Goal: Task Accomplishment & Management: Manage account settings

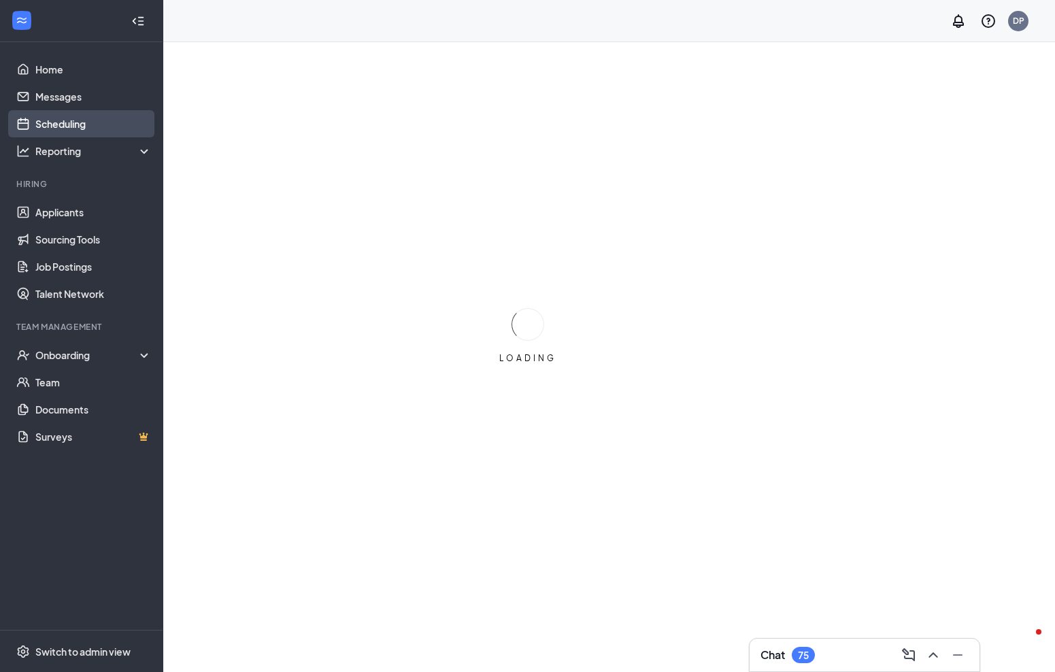
click at [86, 127] on link "Scheduling" at bounding box center [93, 123] width 116 height 27
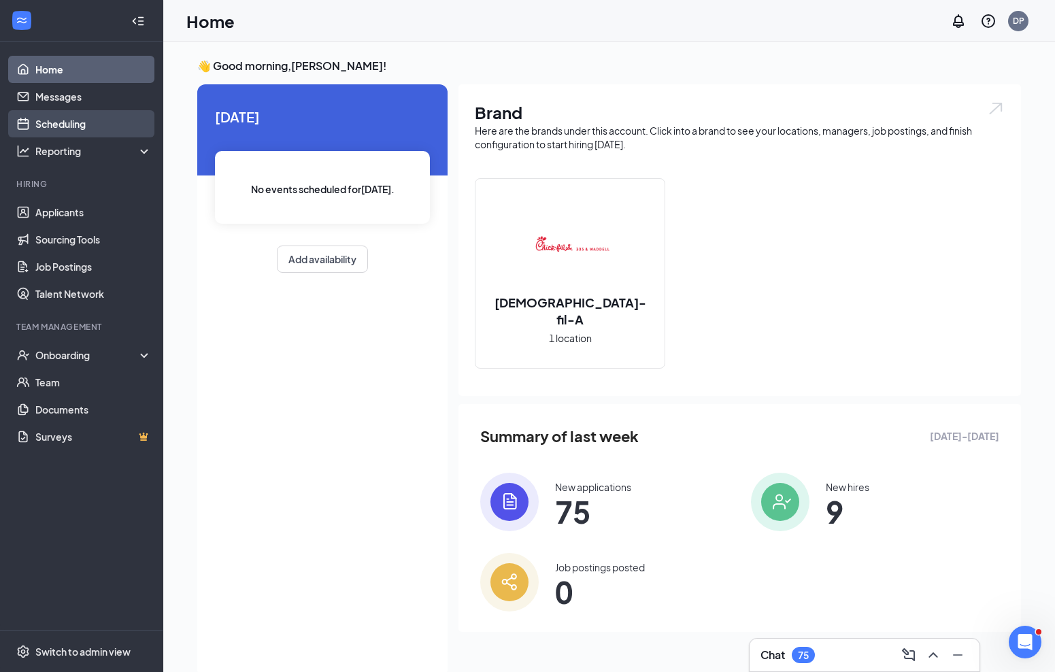
click at [77, 127] on link "Scheduling" at bounding box center [93, 123] width 116 height 27
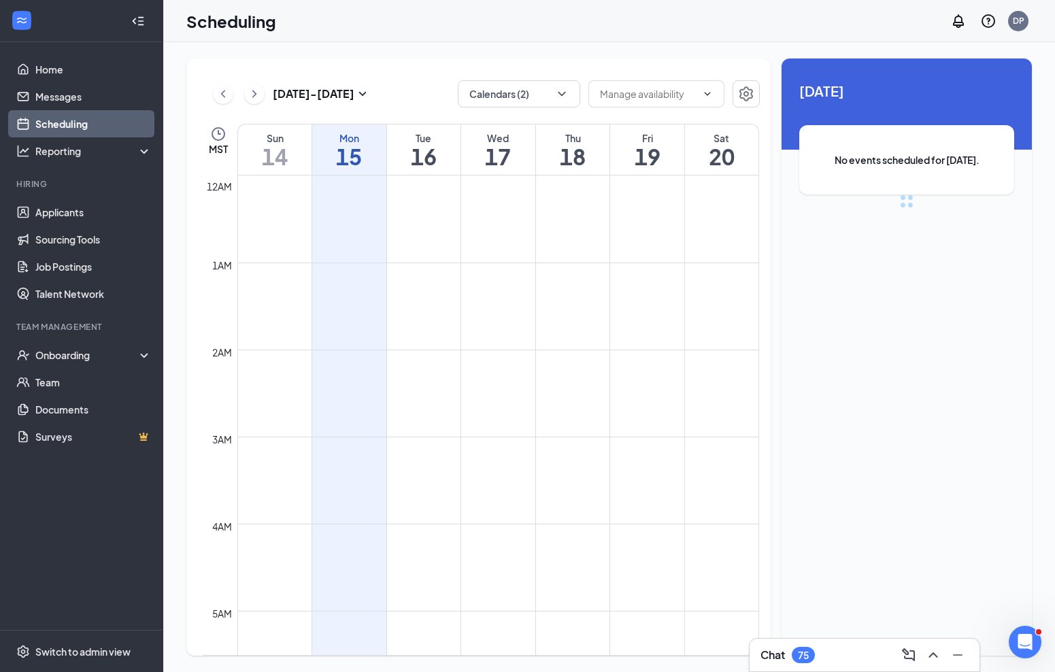
scroll to position [668, 0]
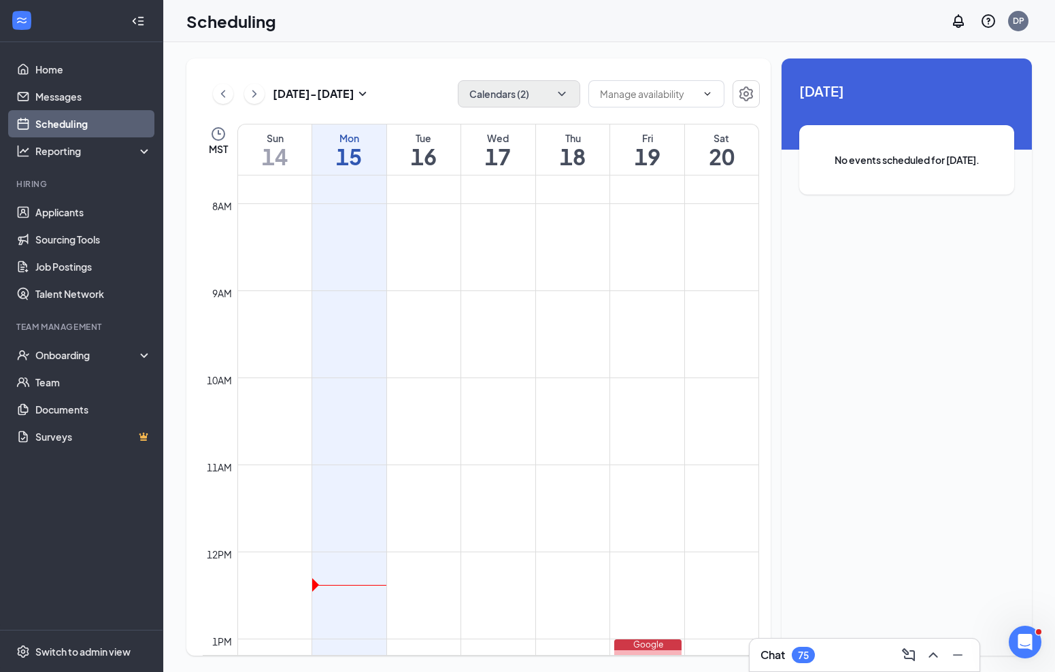
click at [519, 97] on button "Calendars (2)" at bounding box center [519, 93] width 122 height 27
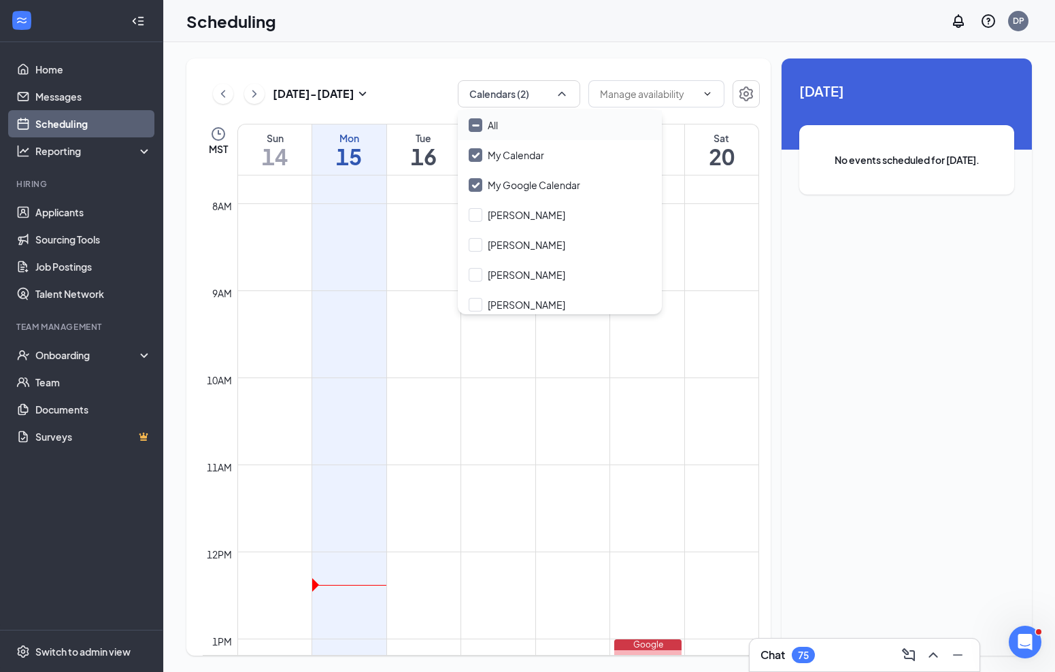
click at [478, 127] on icon "Minimize" at bounding box center [476, 125] width 10 height 10
click at [478, 127] on input "All" at bounding box center [483, 125] width 29 height 14
checkbox input "true"
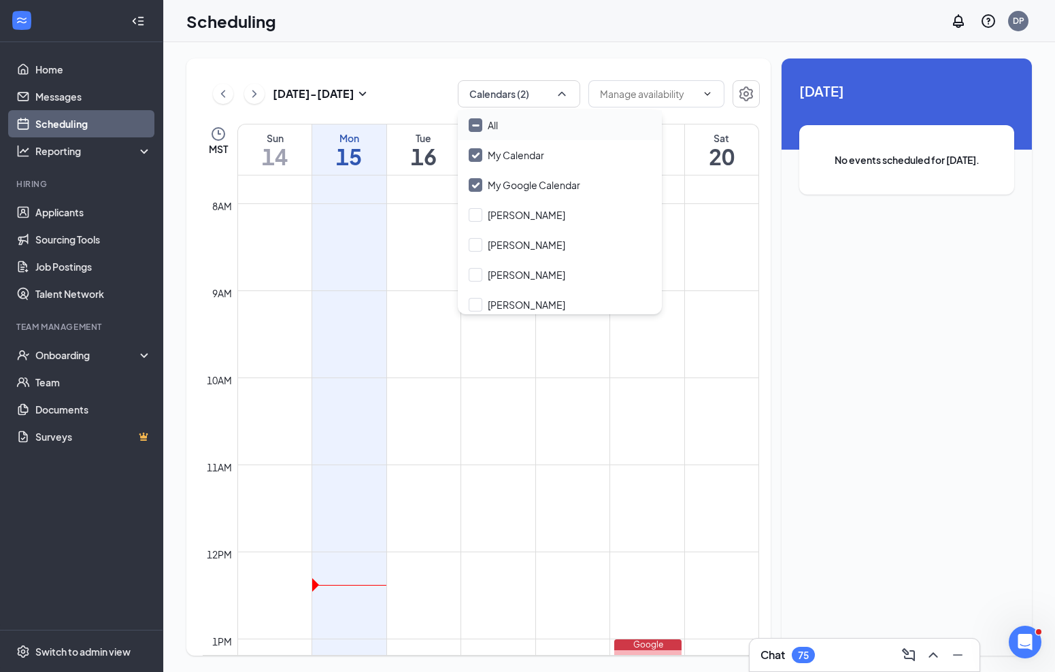
checkbox input "true"
click at [411, 88] on div "[DATE] - [DATE] All calendars" at bounding box center [481, 93] width 557 height 27
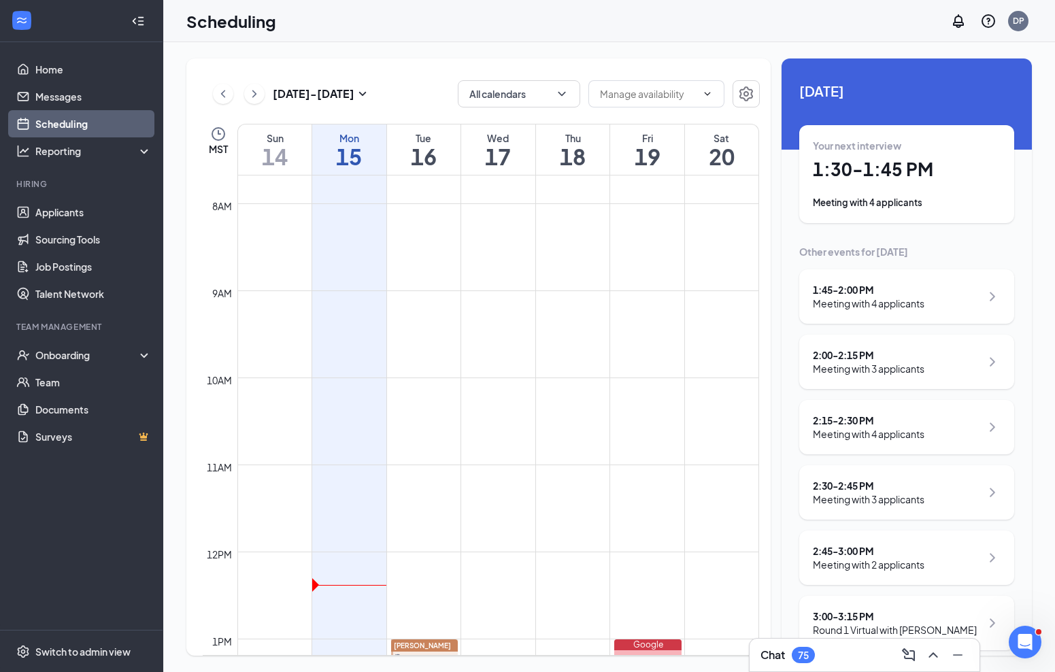
click at [258, 93] on icon "ChevronRight" at bounding box center [255, 94] width 14 height 16
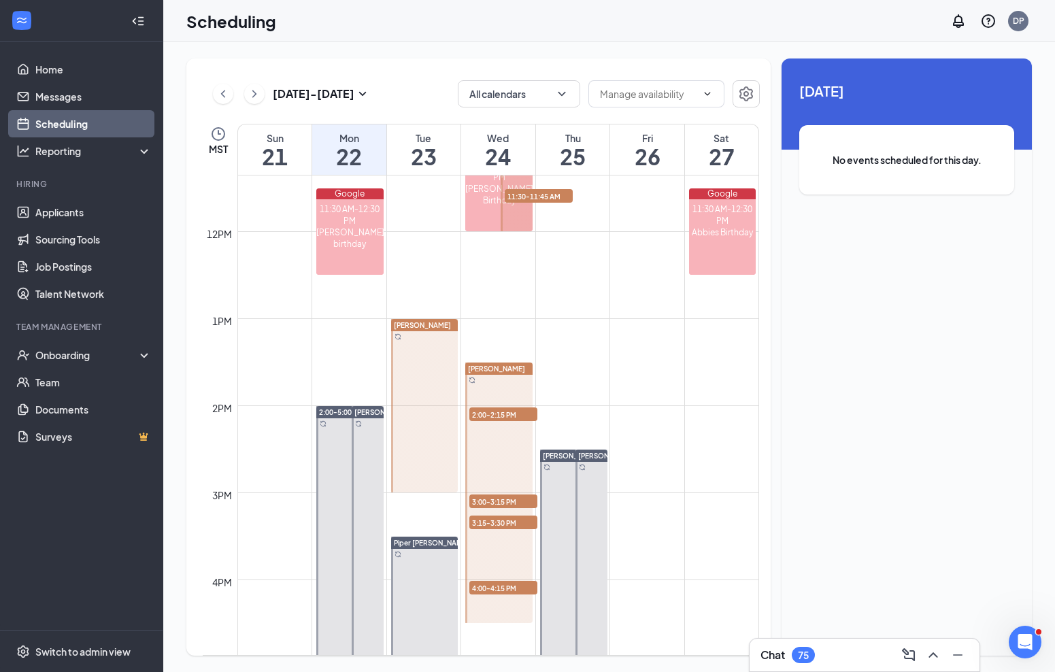
scroll to position [1000, 0]
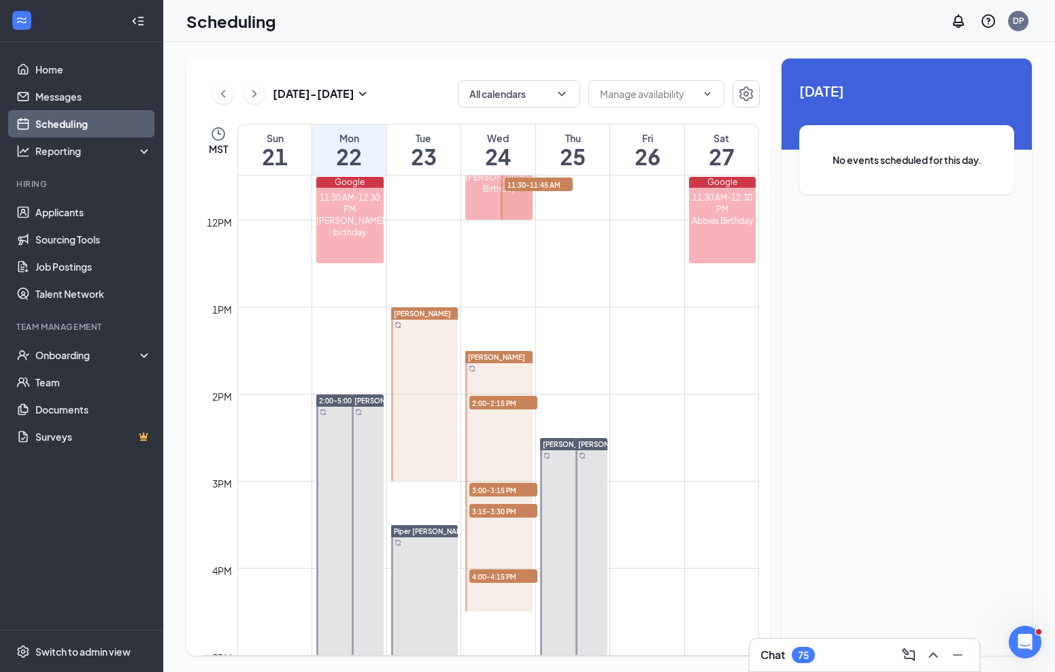
click at [420, 401] on div at bounding box center [424, 393] width 67 height 173
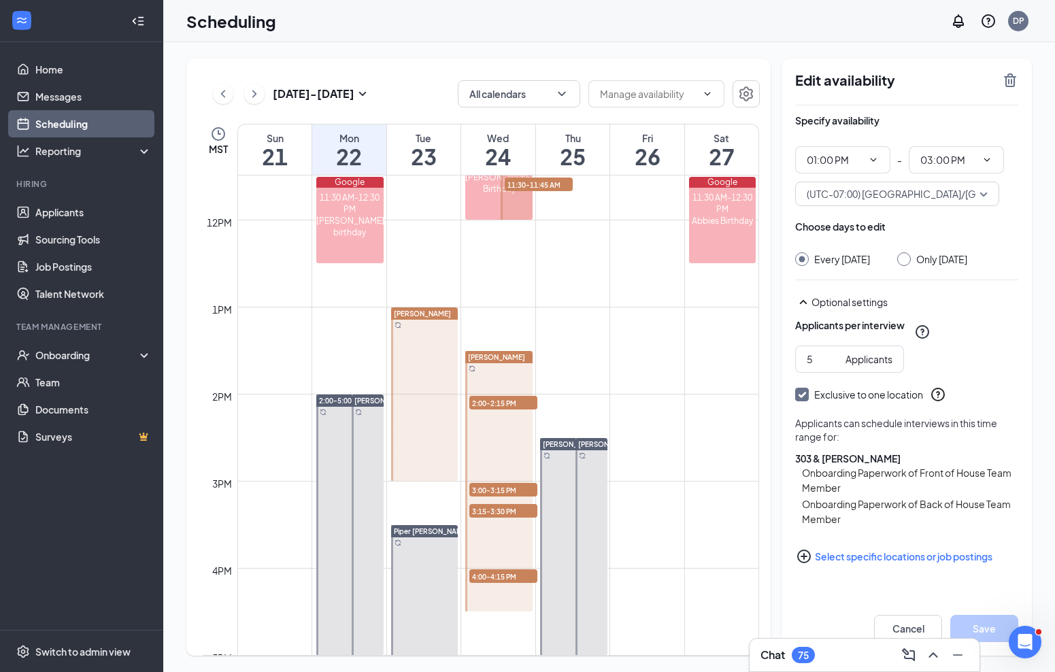
scroll to position [1200, 0]
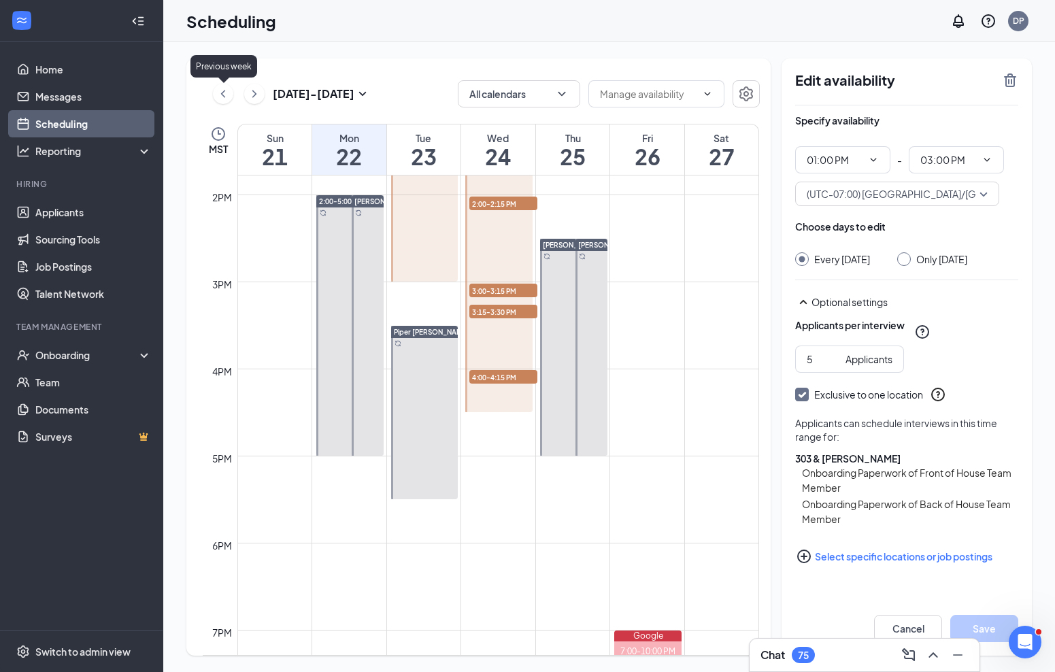
click at [218, 88] on icon "ChevronLeft" at bounding box center [223, 94] width 14 height 16
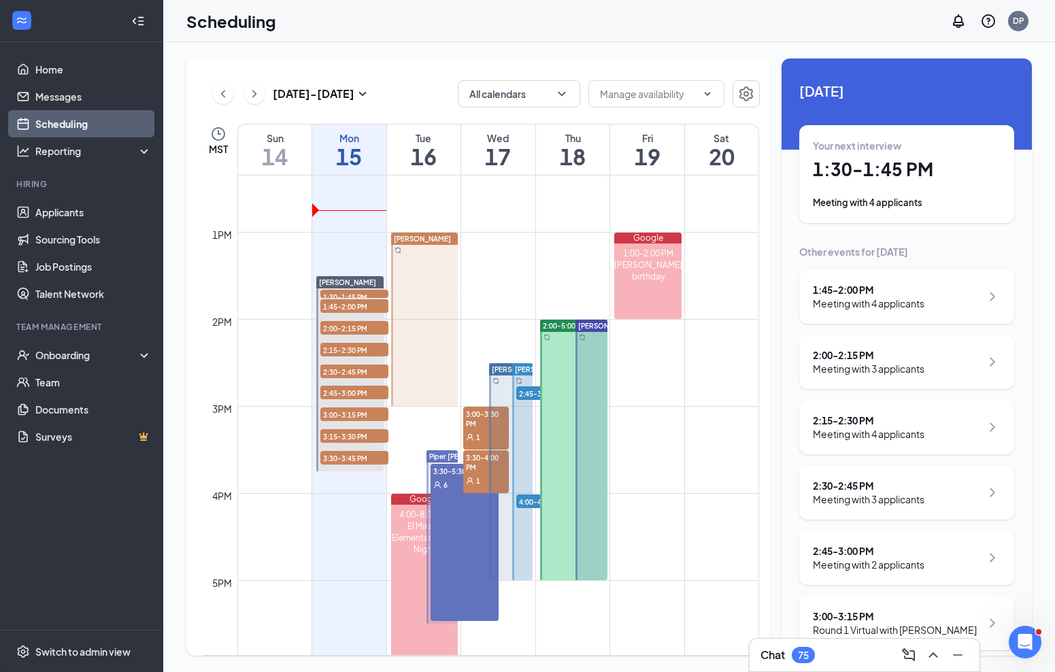
scroll to position [1097, 0]
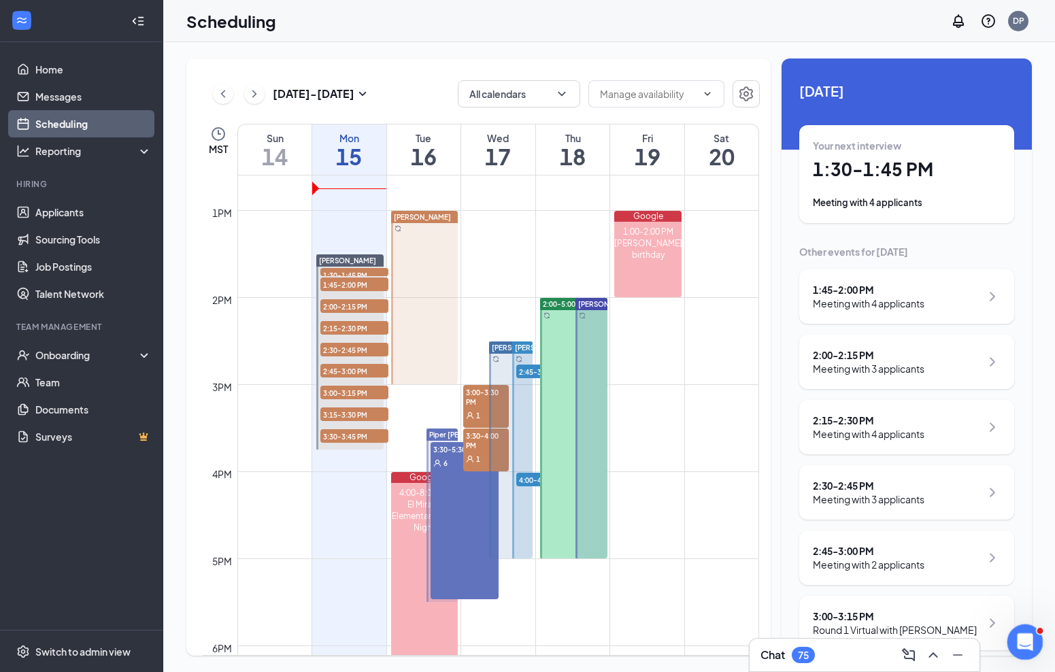
click at [1021, 646] on icon "Open Intercom Messenger" at bounding box center [1023, 640] width 22 height 22
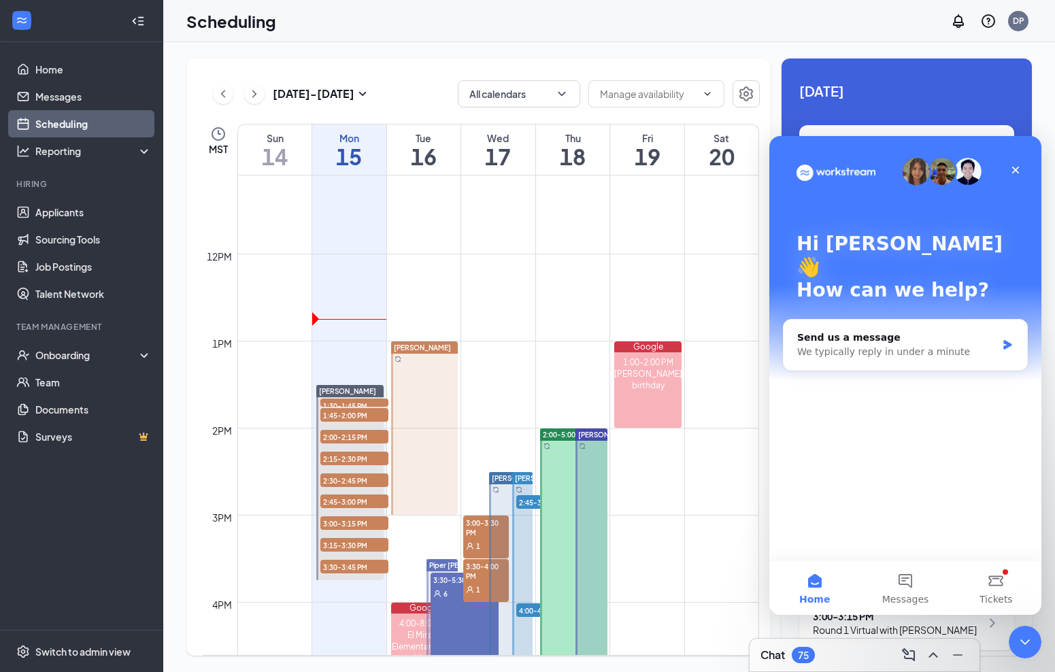
scroll to position [960, 0]
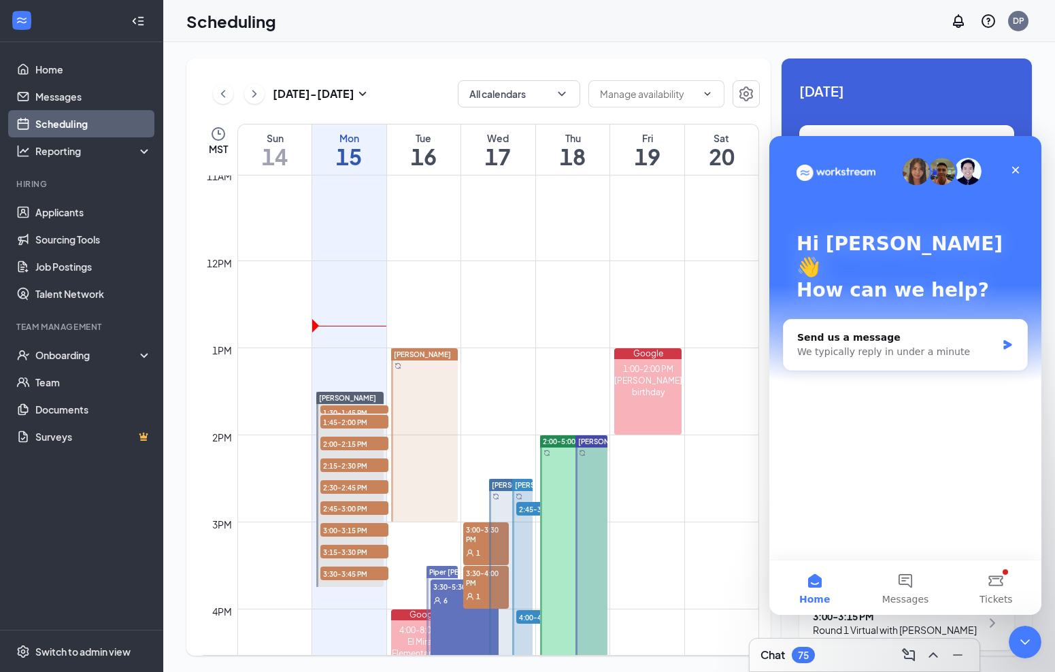
click at [542, 286] on td at bounding box center [498, 293] width 522 height 22
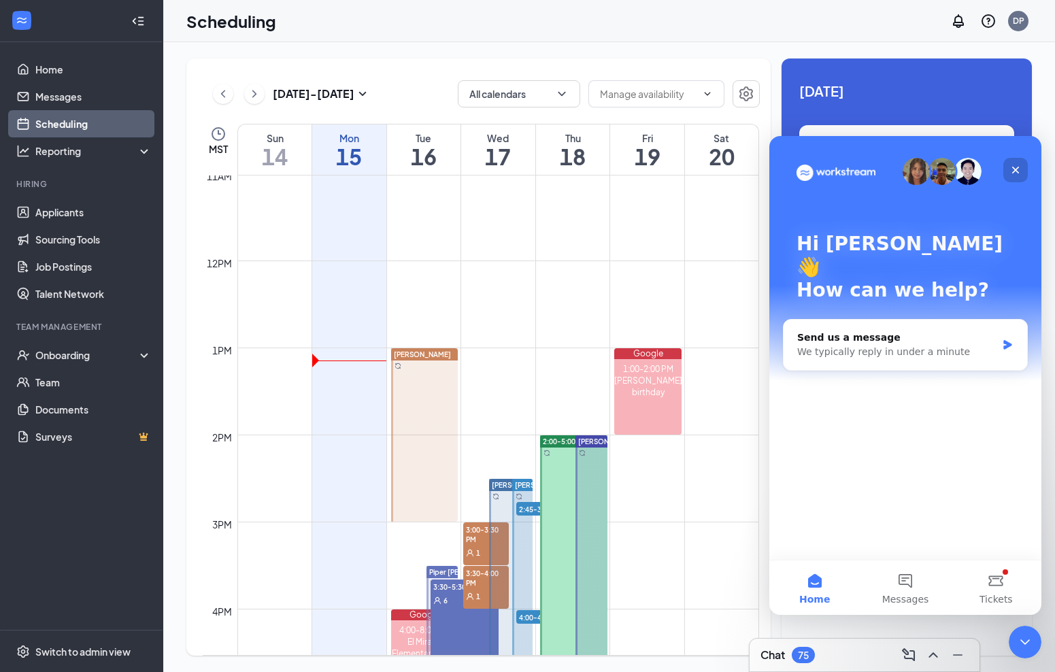
click at [1015, 171] on icon "Close" at bounding box center [1015, 170] width 7 height 7
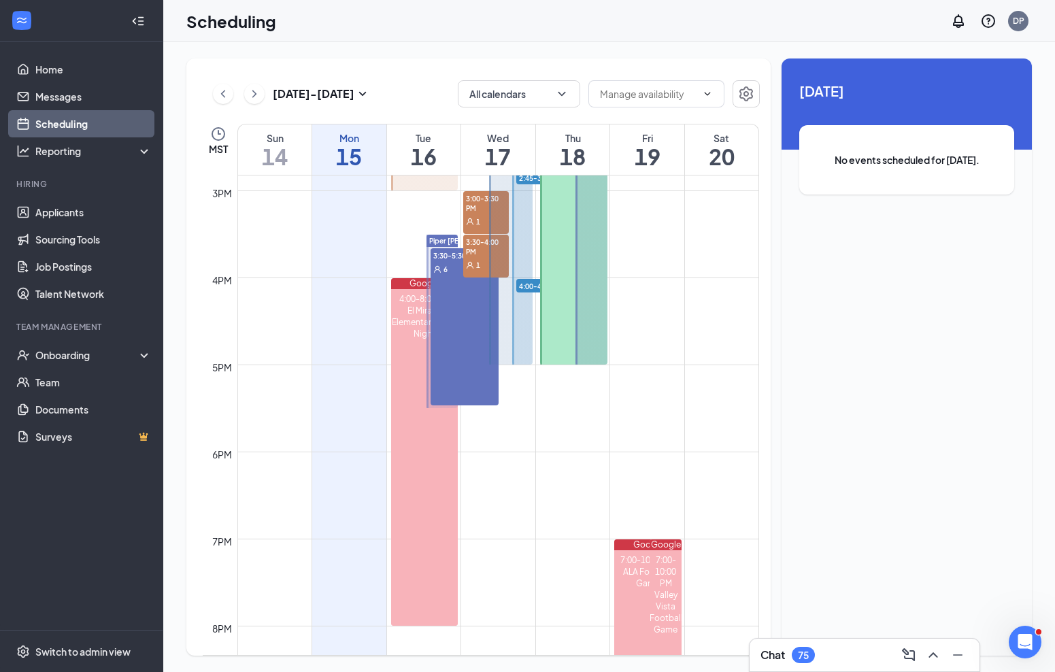
scroll to position [1291, 0]
